Goal: Task Accomplishment & Management: Manage account settings

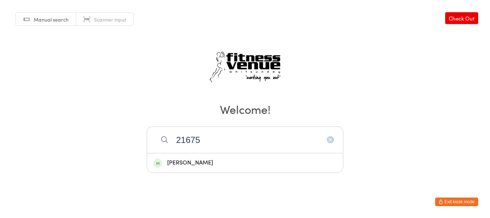
type input "21675"
click at [188, 161] on div "[PERSON_NAME]" at bounding box center [245, 163] width 184 height 10
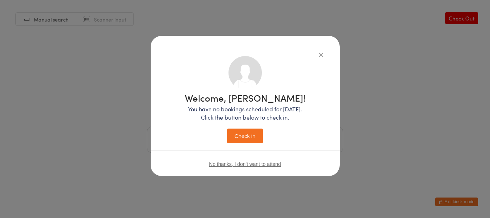
click at [254, 133] on button "Check in" at bounding box center [245, 135] width 36 height 15
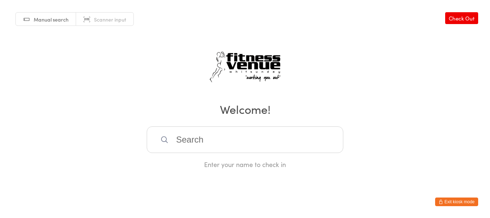
click at [461, 195] on html "You have now entered Kiosk Mode. Members will be able to check themselves in us…" at bounding box center [245, 109] width 490 height 218
click at [464, 202] on button "Exit kiosk mode" at bounding box center [456, 201] width 43 height 9
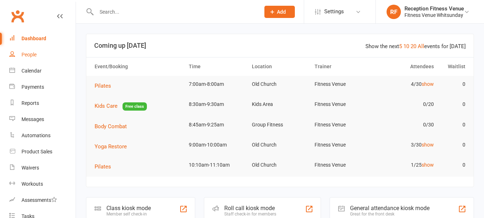
click at [31, 54] on div "People" at bounding box center [29, 55] width 15 height 6
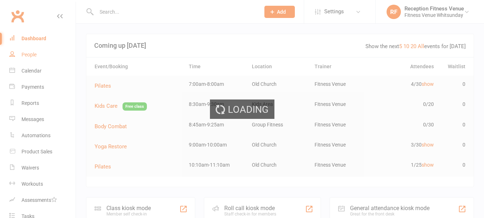
select select "100"
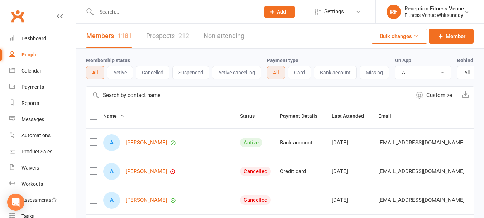
click at [111, 12] on input "text" at bounding box center [174, 12] width 161 height 10
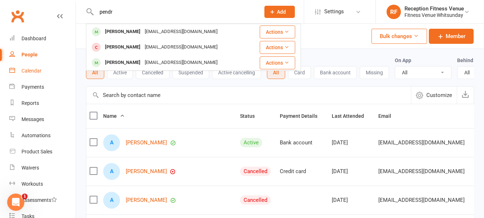
type input "pendr"
click at [26, 69] on div "Calendar" at bounding box center [32, 71] width 20 height 6
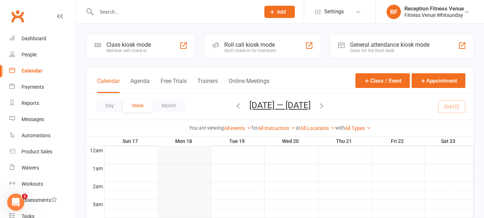
click at [354, 46] on div "General attendance kiosk mode" at bounding box center [390, 44] width 80 height 7
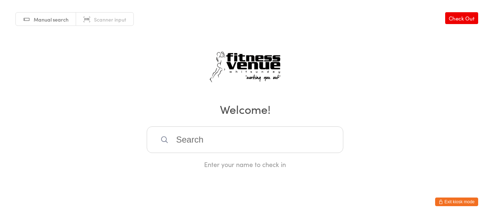
click at [466, 199] on button "Exit kiosk mode" at bounding box center [456, 201] width 43 height 9
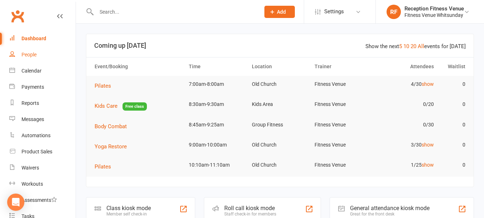
drag, startPoint x: 0, startPoint y: 0, endPoint x: 28, endPoint y: 55, distance: 61.3
click at [28, 55] on div "People" at bounding box center [29, 55] width 15 height 6
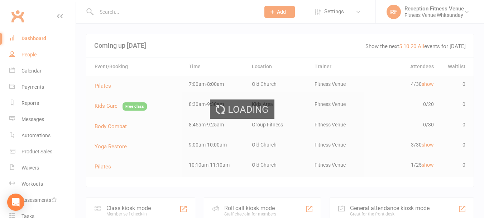
select select "100"
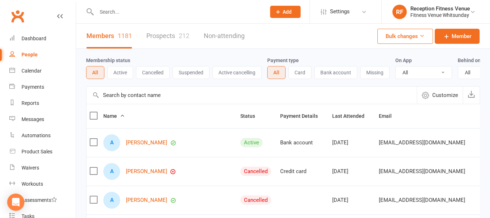
click at [165, 13] on input "text" at bounding box center [177, 12] width 166 height 10
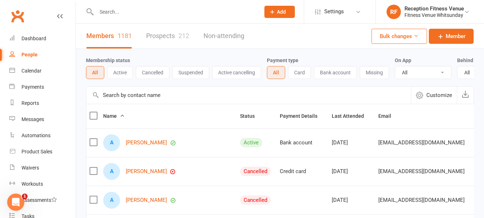
click at [103, 14] on input "text" at bounding box center [174, 12] width 161 height 10
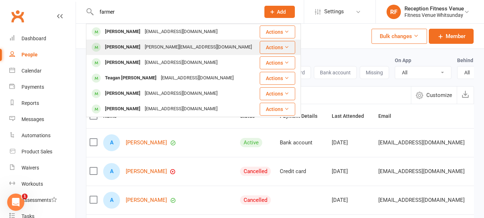
type input "farmer"
click at [150, 45] on div "natasha@tropicool.com.au" at bounding box center [199, 47] width 112 height 10
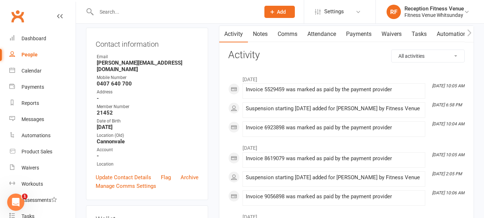
scroll to position [36, 0]
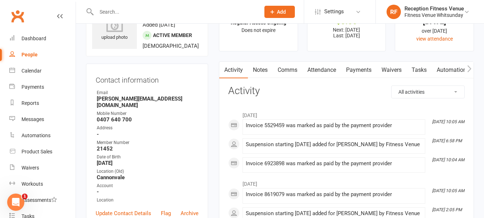
click at [469, 67] on icon "button" at bounding box center [470, 68] width 4 height 7
click at [411, 70] on link "Access Control" at bounding box center [404, 70] width 48 height 16
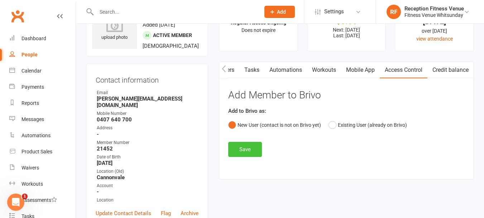
click at [252, 149] on button "Save" at bounding box center [245, 149] width 34 height 15
click at [358, 72] on link "Mobile App" at bounding box center [360, 70] width 39 height 16
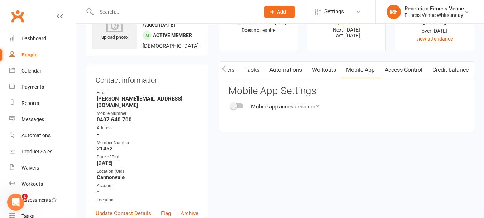
click at [243, 104] on div at bounding box center [237, 105] width 12 height 5
click at [231, 105] on input "checkbox" at bounding box center [231, 105] width 0 height 0
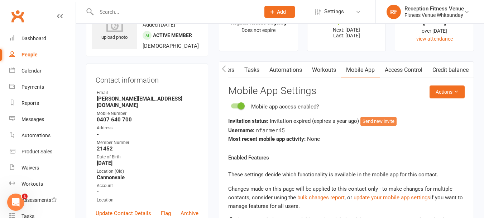
click at [382, 118] on button "Send new invite" at bounding box center [379, 121] width 36 height 9
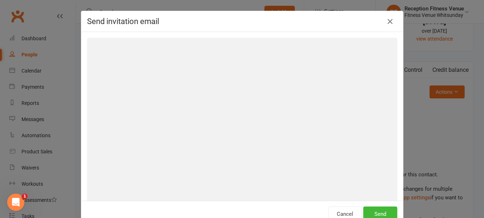
scroll to position [0, 164]
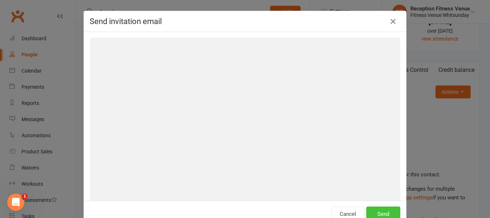
click at [375, 210] on button "Send" at bounding box center [383, 213] width 34 height 15
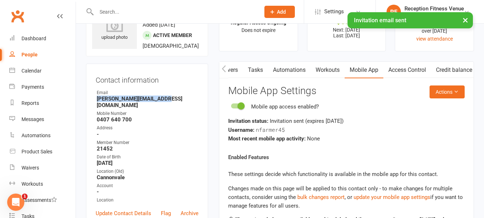
drag, startPoint x: 164, startPoint y: 108, endPoint x: 80, endPoint y: 110, distance: 83.2
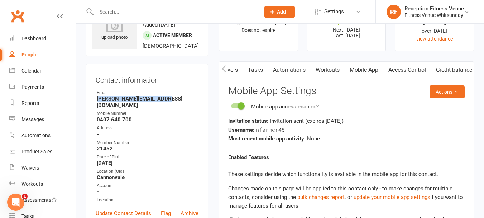
copy strong "natasha@tropicool.com.au"
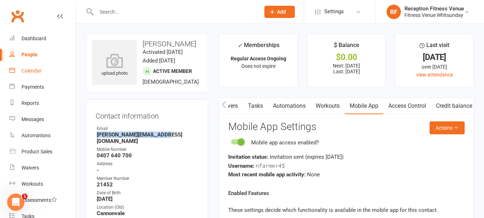
click at [36, 69] on div "Calendar" at bounding box center [32, 71] width 20 height 6
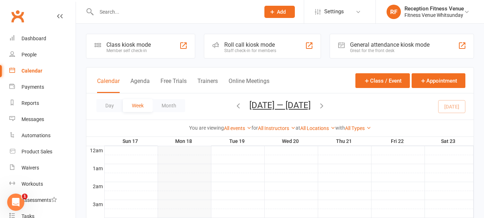
click at [372, 48] on div "Great for the front desk" at bounding box center [390, 50] width 80 height 5
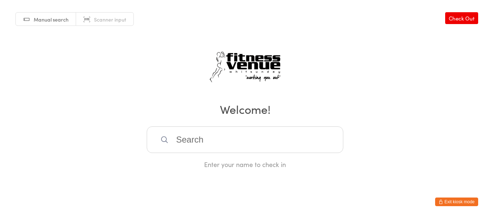
click at [456, 203] on button "Exit kiosk mode" at bounding box center [456, 201] width 43 height 9
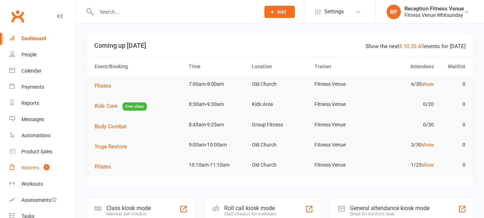
click at [35, 166] on div "Waivers" at bounding box center [31, 168] width 18 height 6
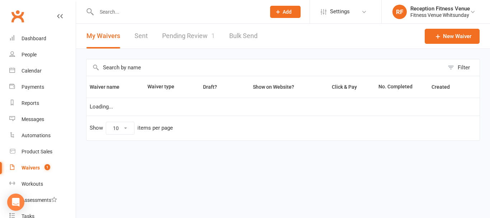
select select "50"
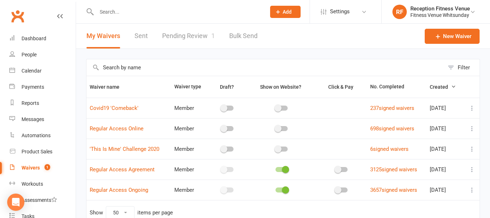
click at [184, 35] on link "Pending Review 1" at bounding box center [188, 36] width 53 height 25
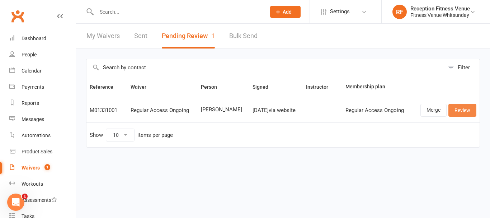
click at [467, 115] on link "Review" at bounding box center [462, 110] width 28 height 13
click at [466, 113] on link "Review" at bounding box center [462, 110] width 28 height 13
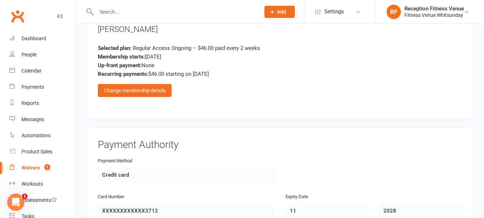
scroll to position [1062, 0]
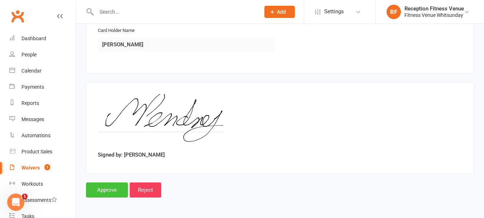
click at [112, 193] on input "Approve" at bounding box center [107, 189] width 42 height 15
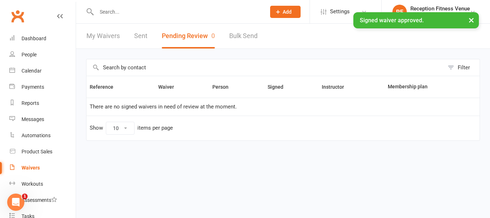
click at [141, 33] on link "Sent" at bounding box center [140, 36] width 13 height 25
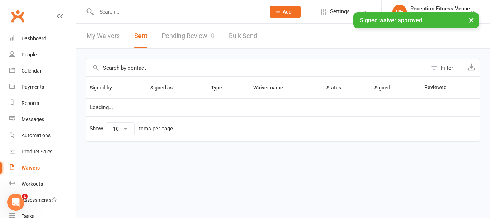
select select "100"
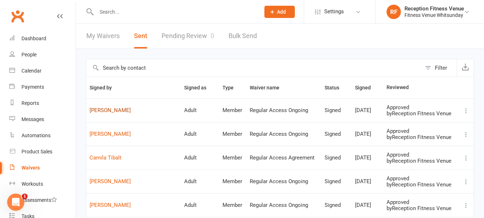
click at [121, 110] on link "Michelle Pendrey" at bounding box center [134, 110] width 88 height 6
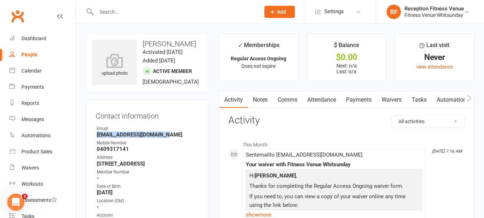
drag, startPoint x: 168, startPoint y: 144, endPoint x: 92, endPoint y: 145, distance: 76.0
click at [92, 145] on div "Contact information Owner Email torynshanika@bigpond.com Mobile Number 04093171…" at bounding box center [147, 182] width 122 height 166
copy strong "torynshanika@bigpond.com"
click at [468, 96] on icon "button" at bounding box center [470, 98] width 4 height 8
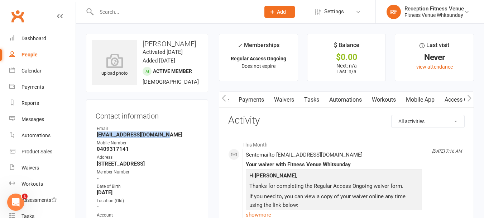
click at [469, 97] on icon "button" at bounding box center [470, 98] width 4 height 8
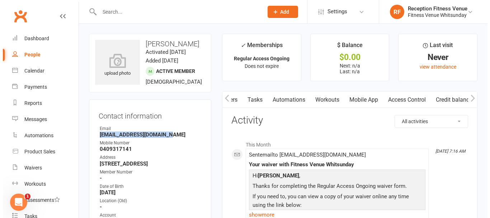
scroll to position [0, 167]
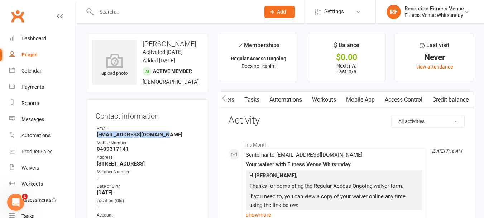
click at [402, 99] on link "Access Control" at bounding box center [404, 99] width 48 height 16
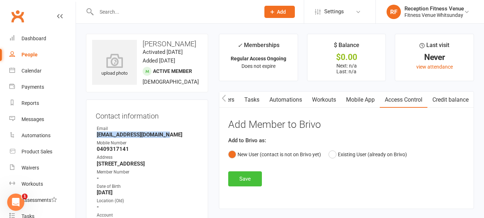
click at [245, 180] on button "Save" at bounding box center [245, 178] width 34 height 15
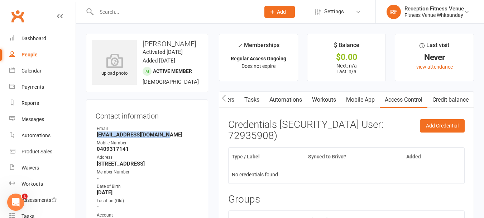
click at [365, 96] on link "Mobile App" at bounding box center [360, 99] width 39 height 16
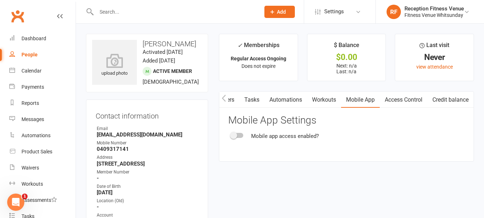
click at [238, 137] on div at bounding box center [237, 135] width 12 height 5
click at [231, 134] on input "checkbox" at bounding box center [231, 134] width 0 height 0
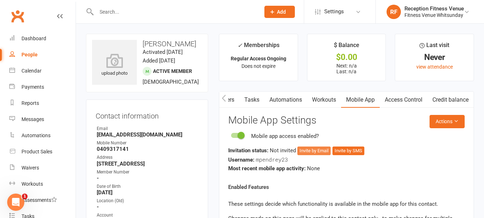
click at [320, 152] on button "Invite by Email" at bounding box center [314, 150] width 33 height 9
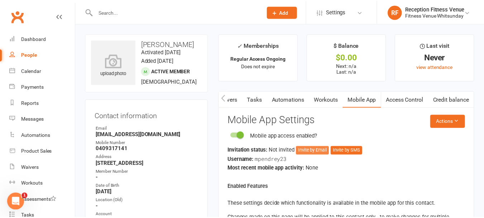
scroll to position [0, 164]
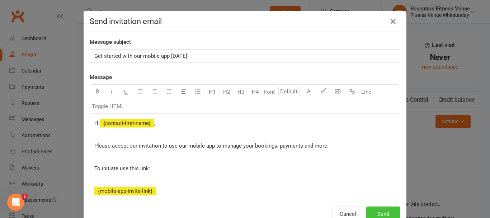
click at [385, 212] on button "Send" at bounding box center [383, 213] width 34 height 15
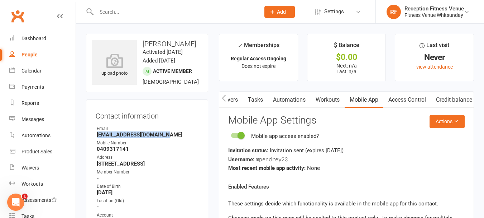
drag, startPoint x: 167, startPoint y: 142, endPoint x: 90, endPoint y: 141, distance: 77.5
click at [90, 141] on div "Contact information Owner Email torynshanika@bigpond.com Mobile Number 04093171…" at bounding box center [147, 182] width 122 height 166
copy strong "torynshanika@bigpond.com"
click at [30, 53] on div "People" at bounding box center [30, 55] width 16 height 6
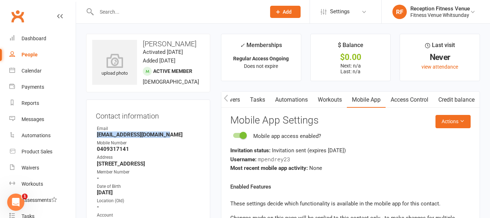
select select "100"
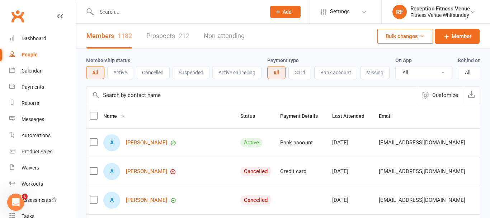
click at [112, 14] on input "text" at bounding box center [177, 12] width 166 height 10
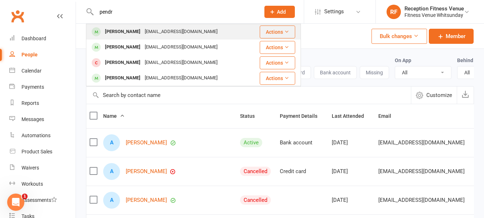
type input "pendr"
click at [131, 30] on div "Michelle Pendrey" at bounding box center [123, 32] width 40 height 10
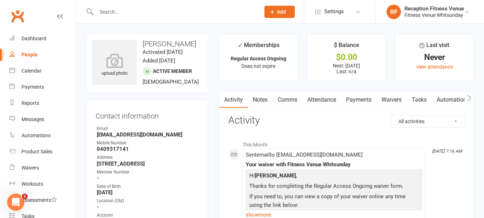
click at [24, 54] on div "People" at bounding box center [30, 55] width 16 height 6
select select "100"
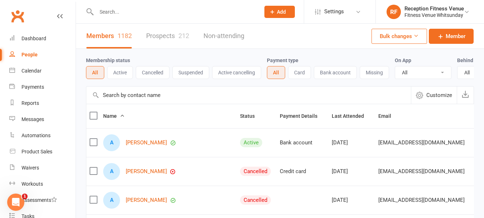
click at [149, 11] on input "text" at bounding box center [174, 12] width 161 height 10
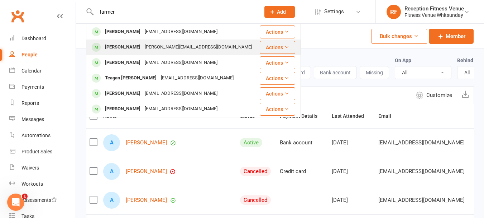
type input "farmer"
click at [124, 46] on div "Natasha Farmer" at bounding box center [123, 47] width 40 height 10
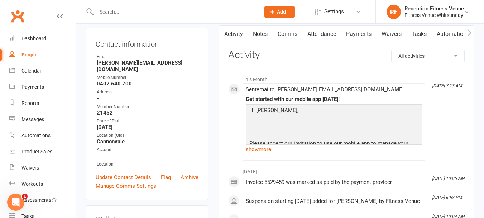
scroll to position [143, 0]
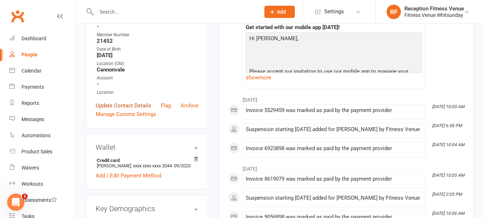
click at [137, 105] on link "Update Contact Details" at bounding box center [124, 105] width 56 height 9
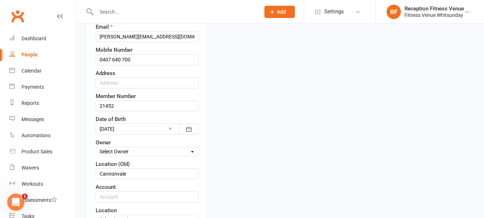
scroll to position [34, 0]
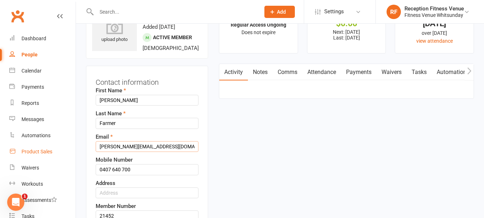
drag, startPoint x: 171, startPoint y: 155, endPoint x: 48, endPoint y: 153, distance: 122.3
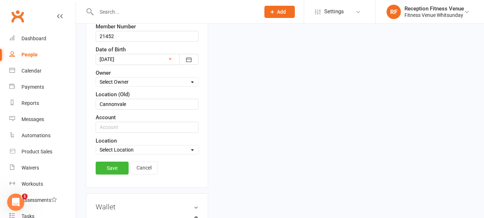
scroll to position [249, 0]
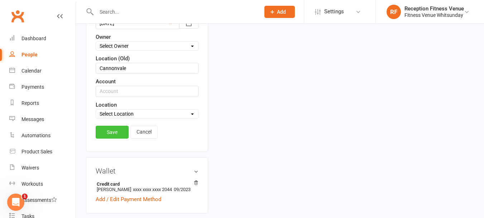
type input "farmertash101@gmail.com"
click at [117, 135] on link "Save" at bounding box center [112, 132] width 33 height 13
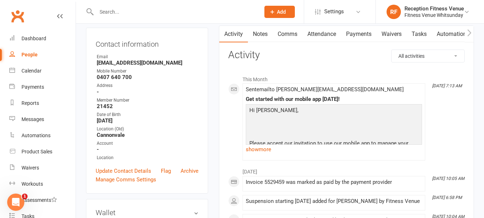
scroll to position [0, 0]
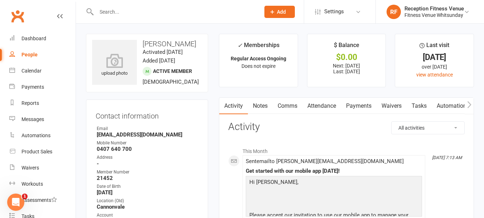
click at [469, 105] on icon "button" at bounding box center [470, 105] width 4 height 8
click at [469, 103] on icon "button" at bounding box center [470, 104] width 4 height 7
click at [430, 102] on link "Mobile App" at bounding box center [420, 106] width 39 height 16
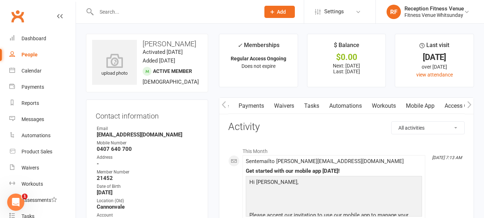
scroll to position [0, 108]
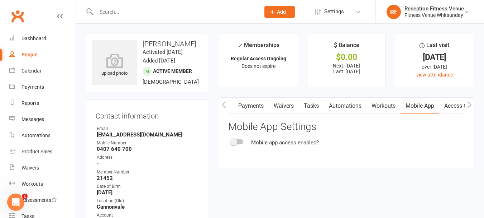
click at [241, 143] on div at bounding box center [237, 141] width 12 height 5
click at [231, 141] on input "checkbox" at bounding box center [231, 141] width 0 height 0
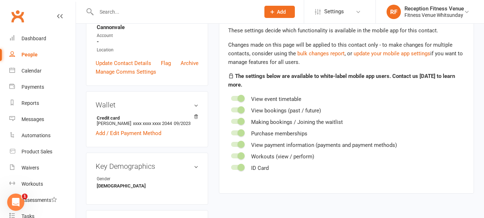
scroll to position [0, 0]
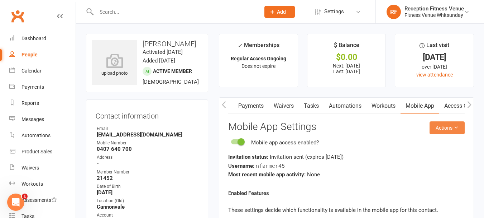
click at [457, 125] on icon at bounding box center [456, 127] width 5 height 5
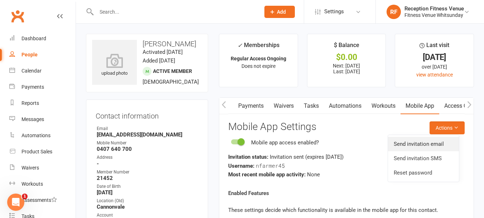
click at [436, 143] on link "Send invitation email" at bounding box center [423, 144] width 71 height 14
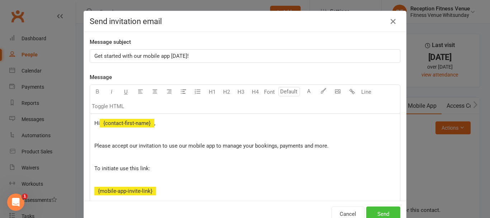
click at [384, 210] on button "Send" at bounding box center [383, 213] width 34 height 15
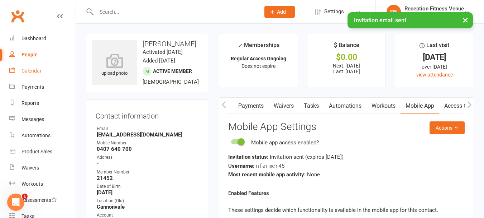
click at [25, 74] on link "Calendar" at bounding box center [42, 71] width 66 height 16
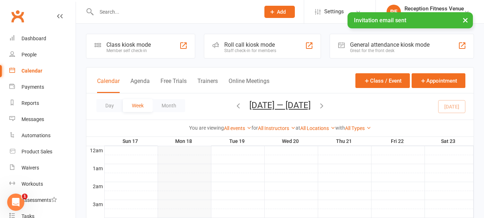
click at [370, 44] on div "General attendance kiosk mode" at bounding box center [390, 44] width 80 height 7
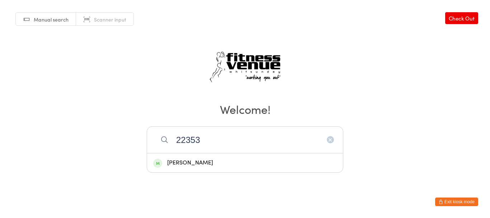
type input "22353"
click at [196, 164] on div "[PERSON_NAME]" at bounding box center [245, 163] width 184 height 10
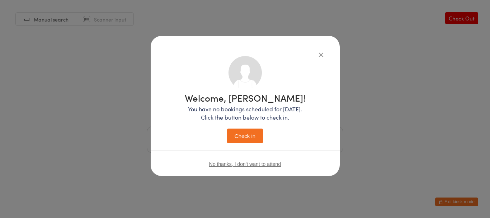
click at [227, 128] on button "Check in" at bounding box center [245, 135] width 36 height 15
